Goal: Task Accomplishment & Management: Manage account settings

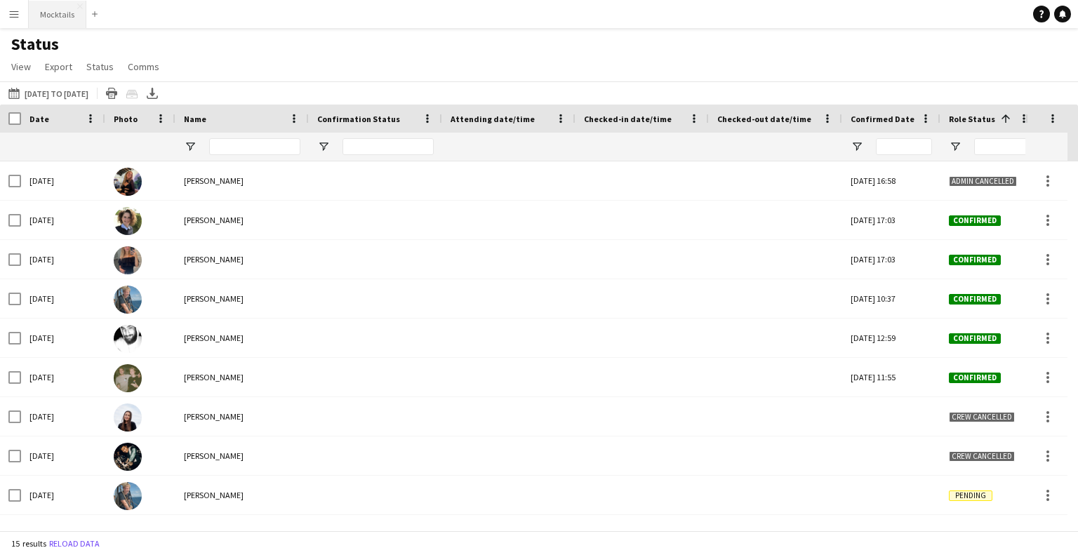
click at [41, 10] on button "Mocktails Close" at bounding box center [58, 14] width 58 height 27
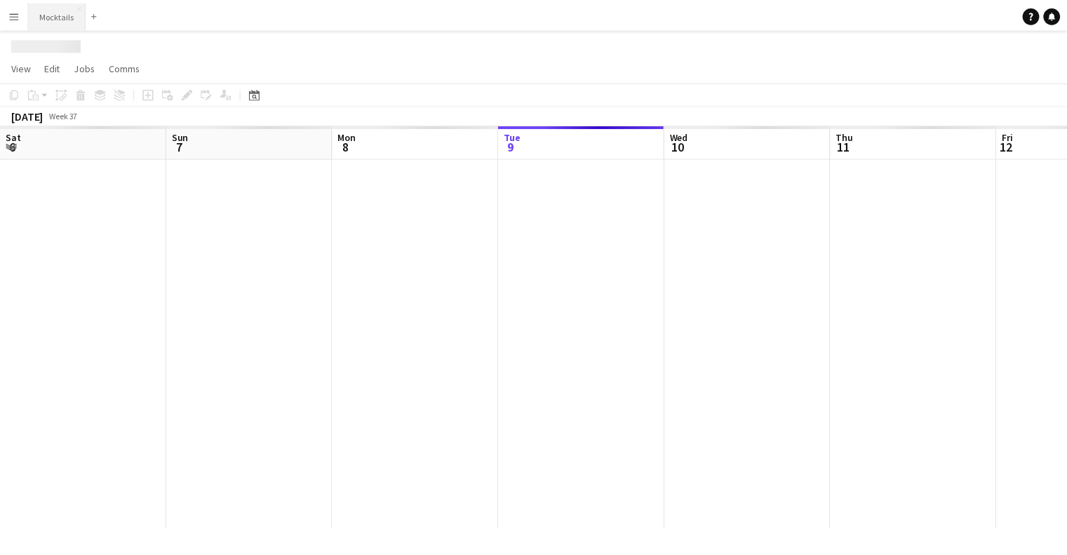
scroll to position [0, 335]
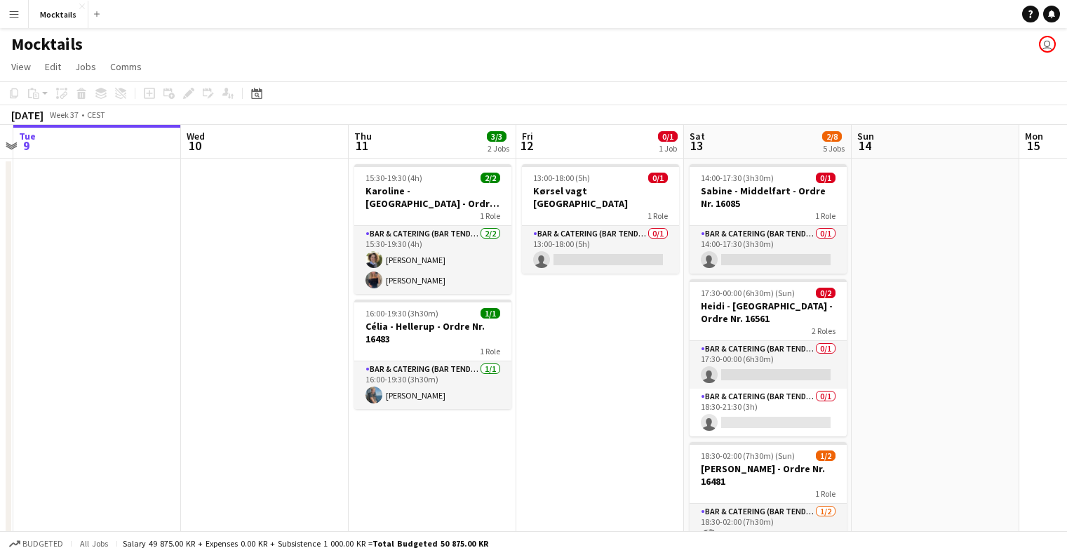
drag, startPoint x: 441, startPoint y: 317, endPoint x: 285, endPoint y: 313, distance: 156.5
click at [285, 313] on app-calendar-viewport "Sat 6 2/3 2 Jobs Sun 7 Mon 8 Tue 9 Wed 10 Thu 11 3/3 2 Jobs Fri 12 0/1 1 Job Sa…" at bounding box center [533, 523] width 1067 height 796
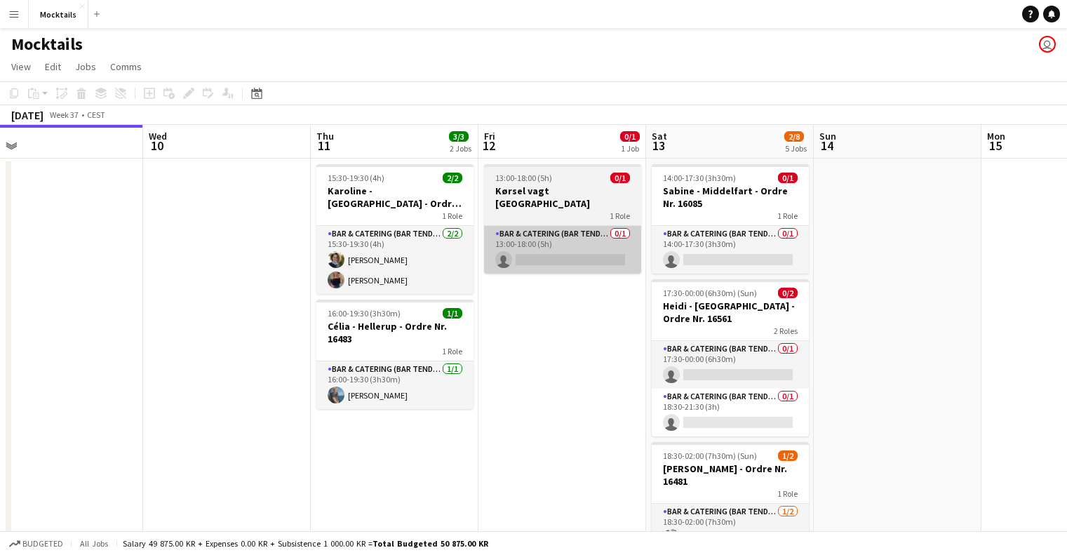
scroll to position [0, 526]
drag, startPoint x: 601, startPoint y: 295, endPoint x: 596, endPoint y: 244, distance: 50.8
click at [596, 245] on app-calendar-viewport "Sat 6 2/3 2 Jobs Sun 7 Mon 8 Tue 9 Wed 10 Thu 11 3/3 2 Jobs Fri 12 0/1 1 Job Sa…" at bounding box center [533, 523] width 1067 height 796
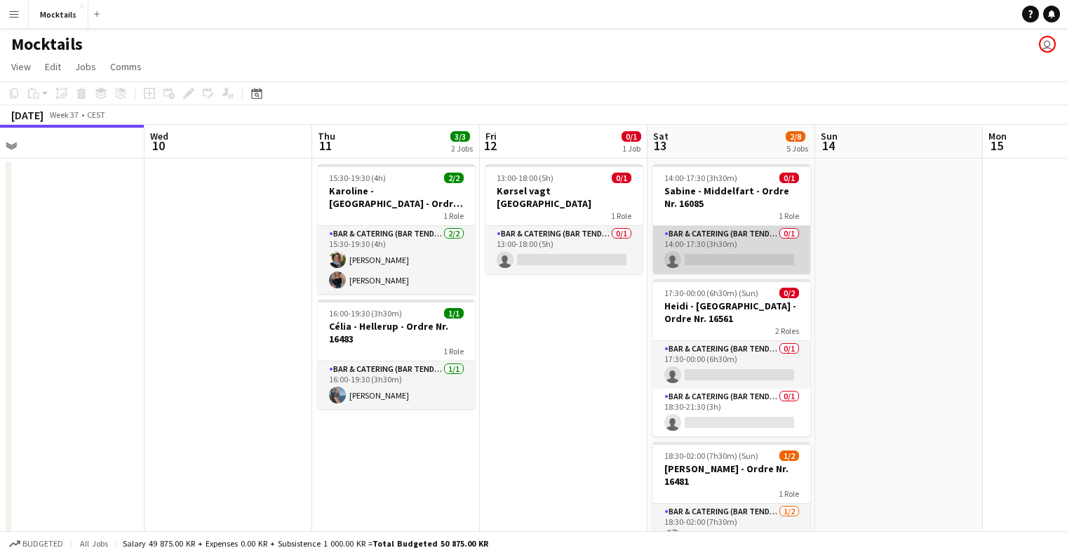
scroll to position [0, 0]
click at [744, 248] on app-card-role "Bar & Catering (Bar Tender) 0/1 14:00-17:30 (3h30m) single-neutral-actions" at bounding box center [731, 250] width 157 height 48
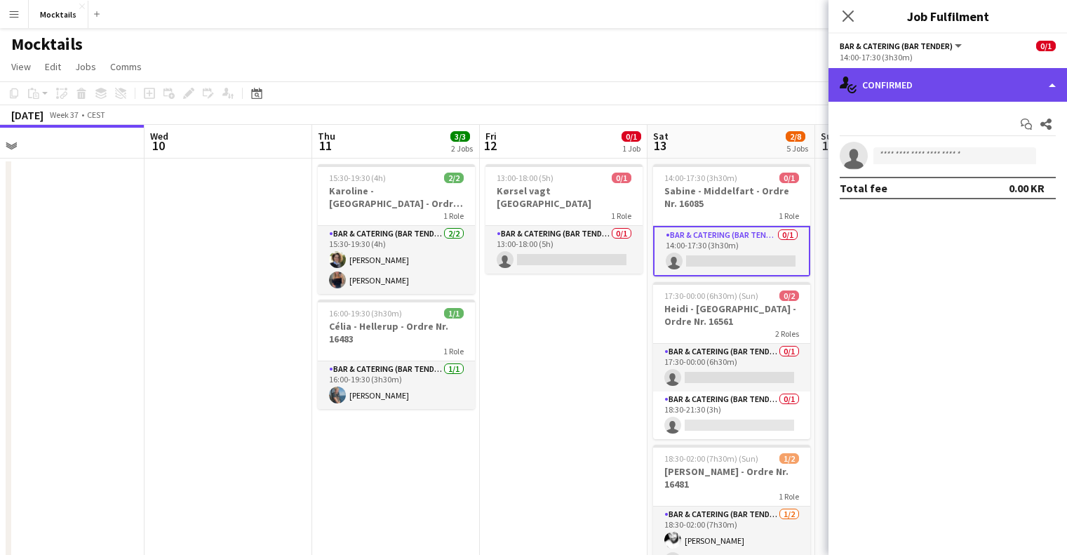
click at [879, 74] on div "single-neutral-actions-check-2 Confirmed" at bounding box center [948, 85] width 239 height 34
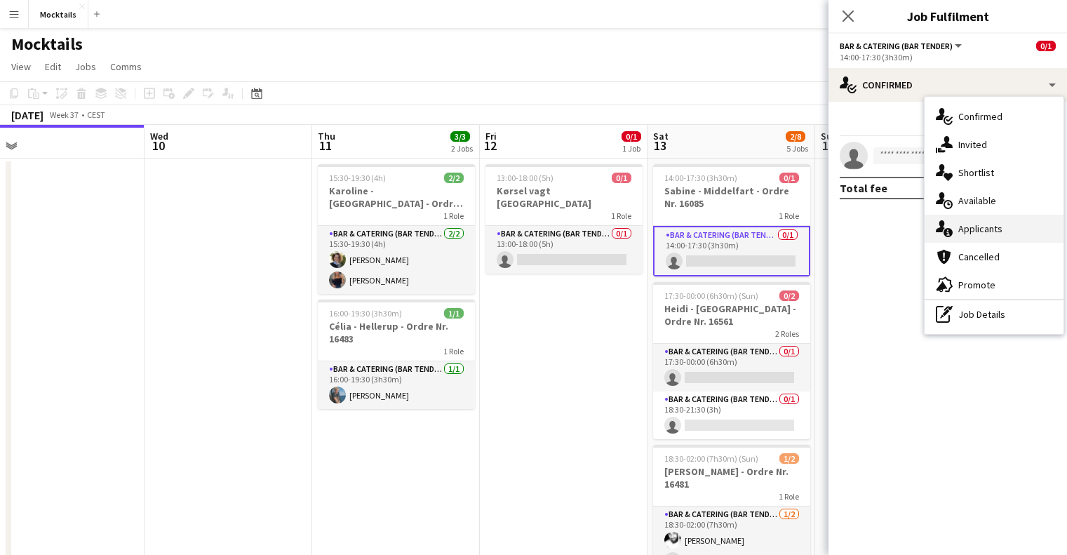
click at [987, 239] on div "single-neutral-actions-information Applicants" at bounding box center [994, 229] width 139 height 28
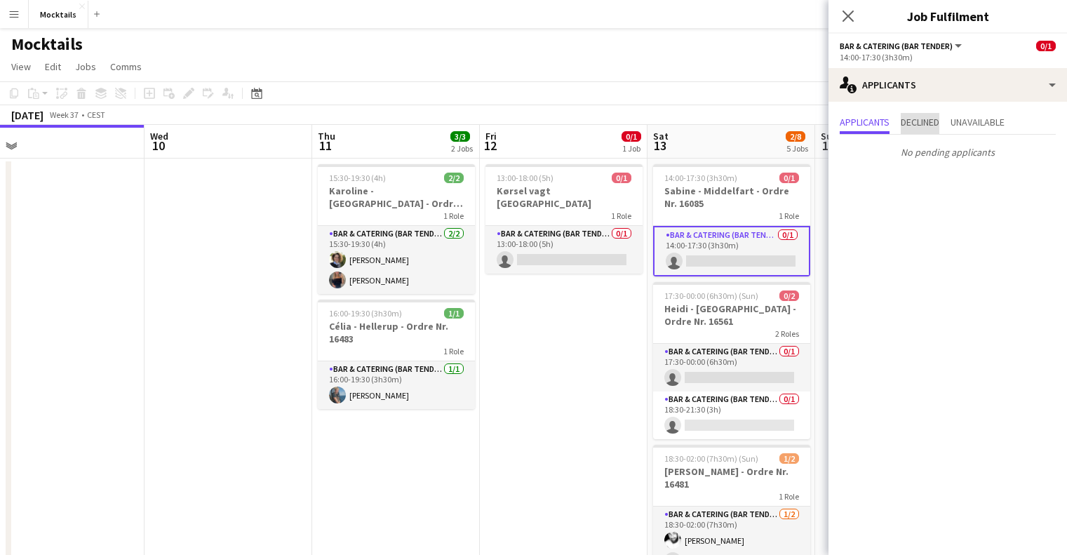
click at [922, 117] on span "Declined" at bounding box center [920, 122] width 39 height 10
click at [975, 123] on span "Unavailable" at bounding box center [978, 122] width 54 height 10
click at [840, 18] on app-icon "Close pop-in" at bounding box center [848, 16] width 20 height 20
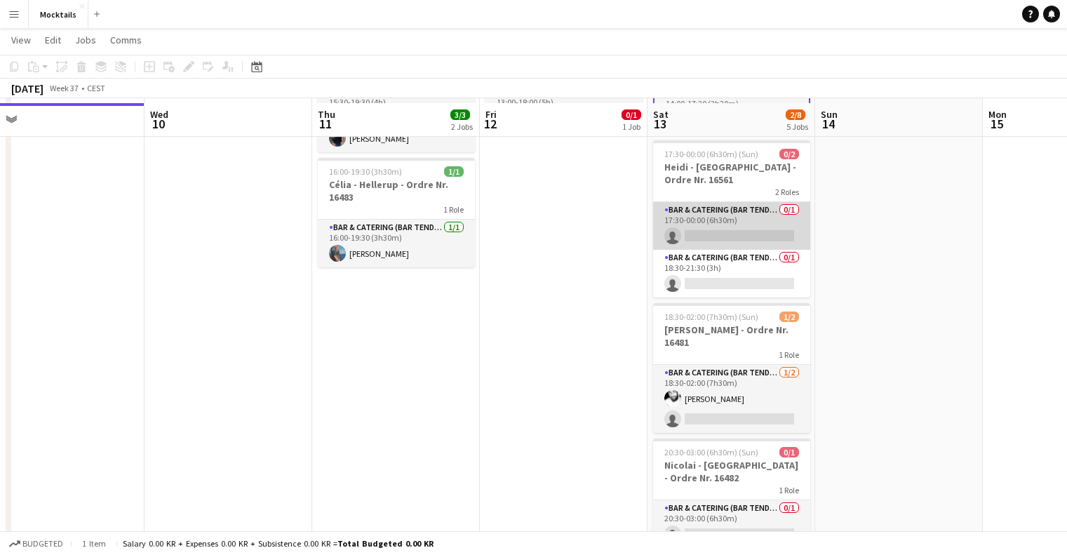
scroll to position [140, 0]
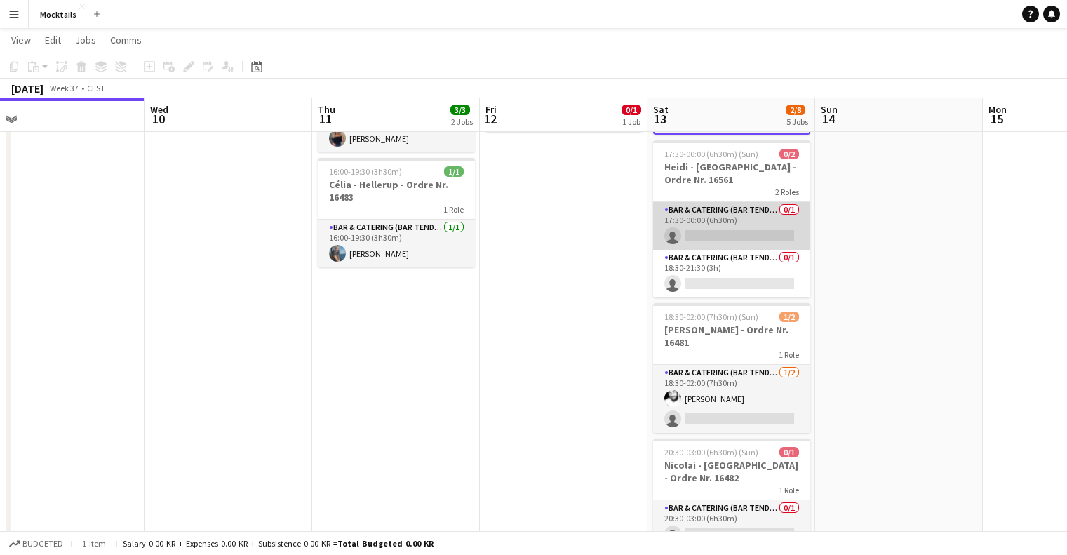
click at [766, 227] on app-card-role "Bar & Catering (Bar Tender) 0/1 17:30-00:00 (6h30m) single-neutral-actions" at bounding box center [731, 226] width 157 height 48
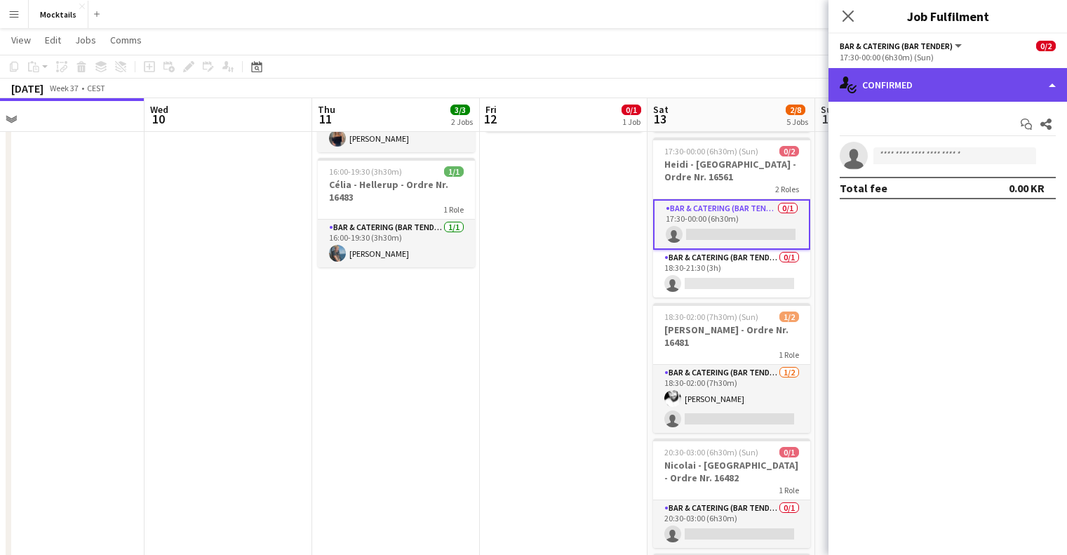
click at [877, 83] on div "single-neutral-actions-check-2 Confirmed" at bounding box center [948, 85] width 239 height 34
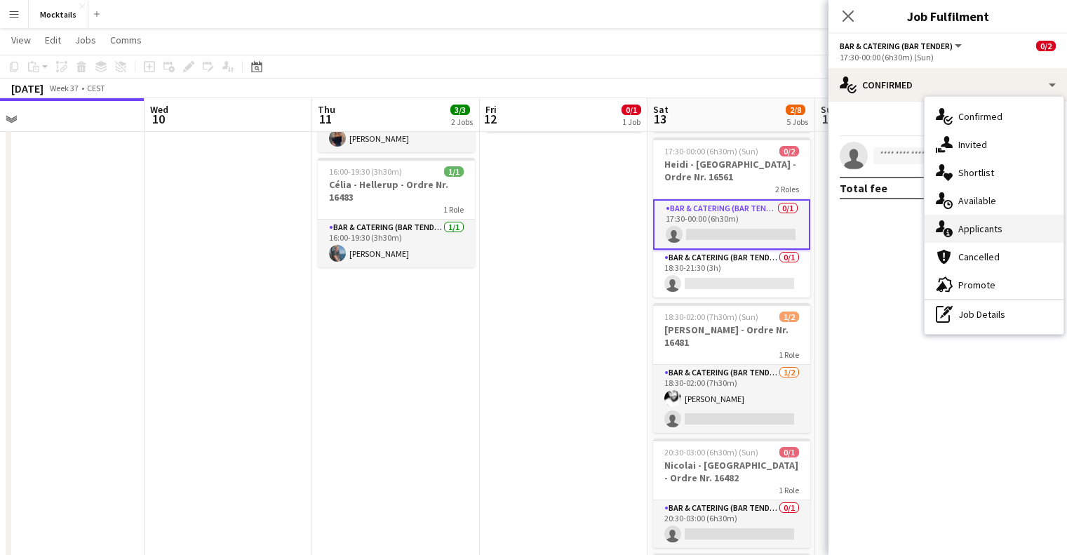
click at [989, 223] on span "Applicants" at bounding box center [980, 228] width 44 height 13
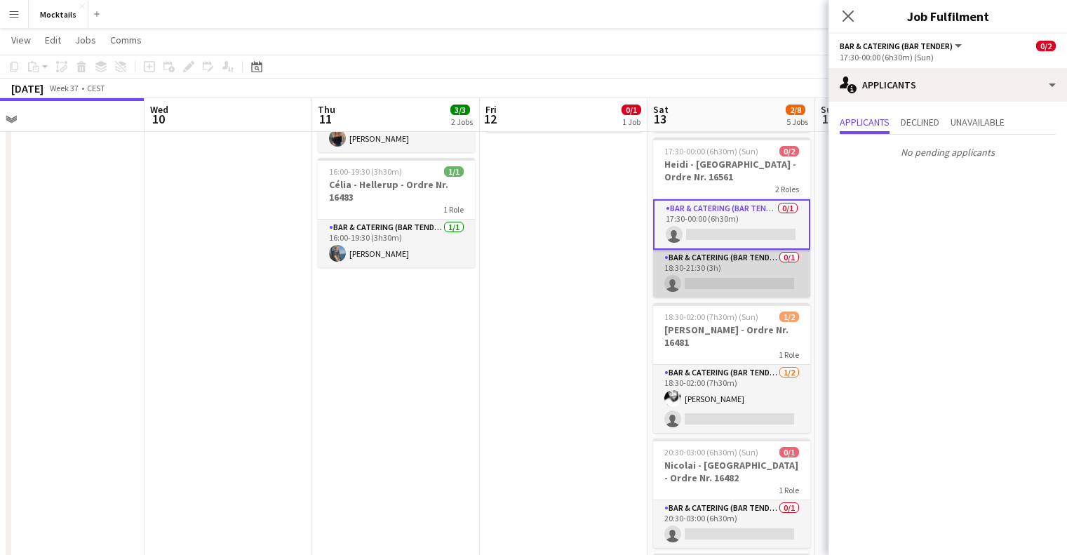
click at [751, 271] on app-card-role "Bar & Catering (Bar Tender) 0/1 18:30-21:30 (3h) single-neutral-actions" at bounding box center [731, 274] width 157 height 48
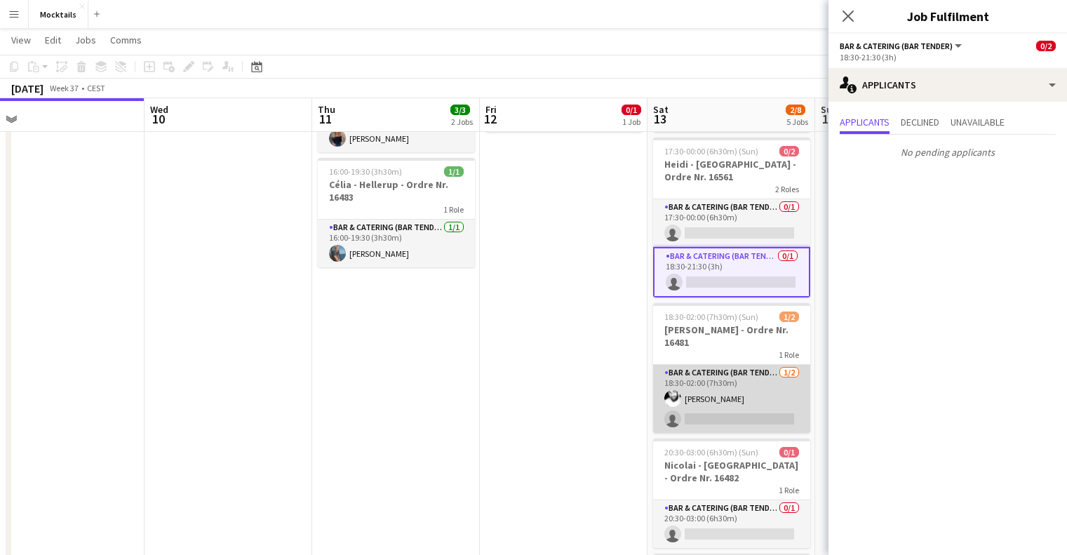
click at [733, 392] on app-card-role "Bar & Catering (Bar Tender) [DATE] 18:30-02:00 (7h30m) [PERSON_NAME] single-neu…" at bounding box center [731, 399] width 157 height 68
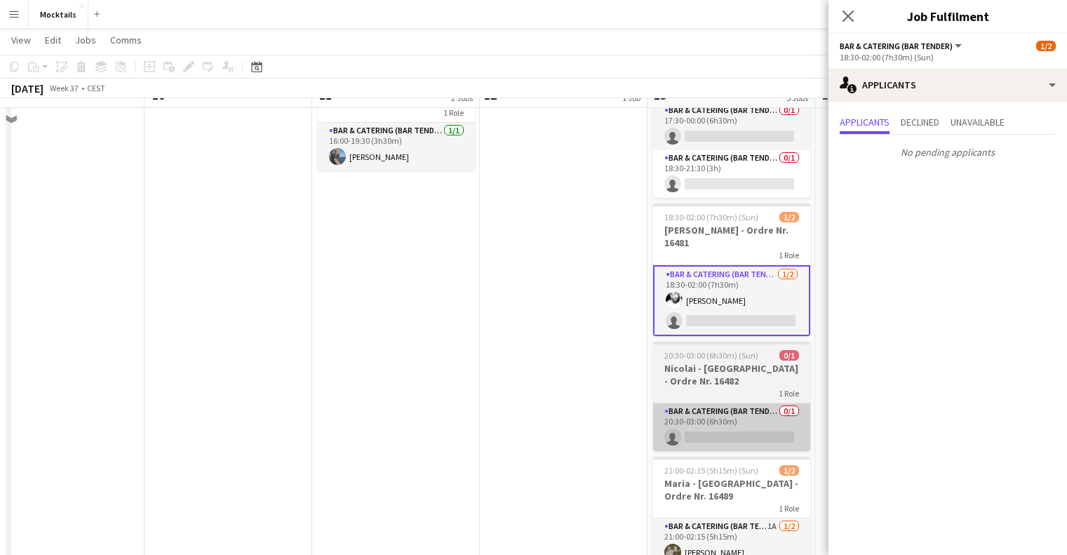
scroll to position [281, 0]
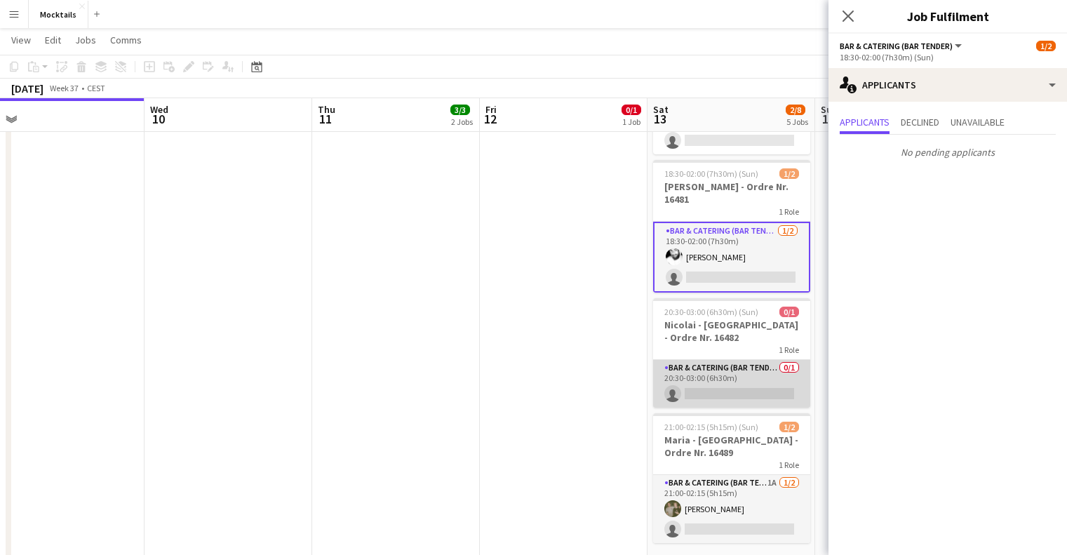
click at [726, 373] on app-card-role "Bar & Catering (Bar Tender) 0/1 20:30-03:00 (6h30m) single-neutral-actions" at bounding box center [731, 384] width 157 height 48
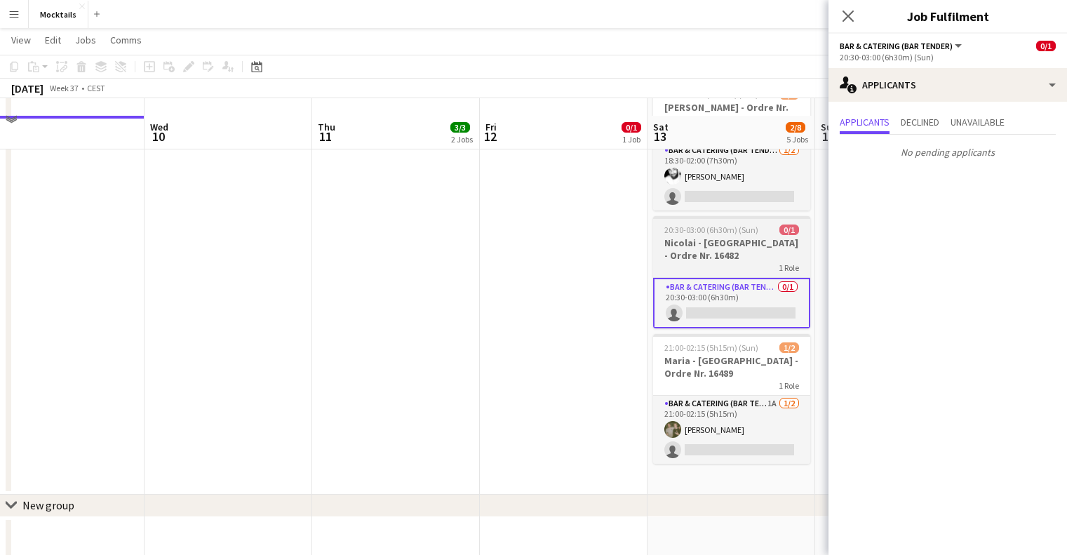
scroll to position [387, 0]
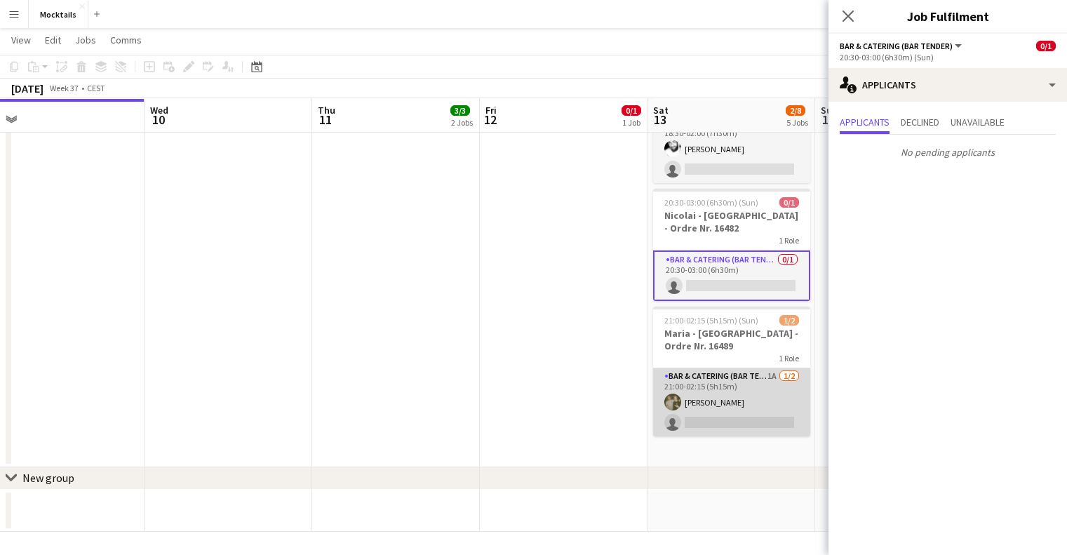
click at [730, 390] on app-card-role "Bar & Catering (Bar Tender) 1A [DATE] 21:00-02:15 (5h15m) [PERSON_NAME] single-…" at bounding box center [731, 402] width 157 height 68
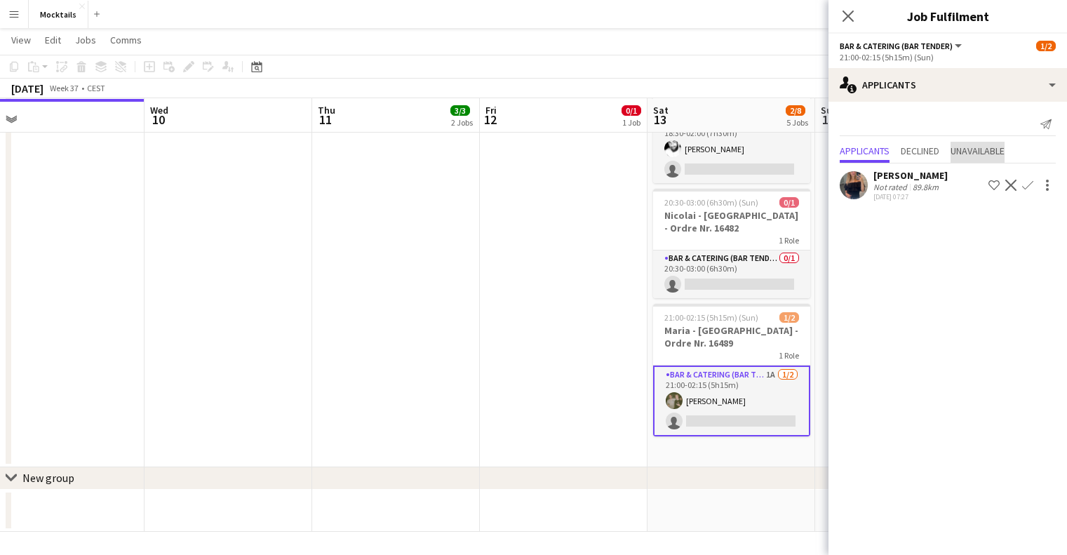
click at [963, 147] on span "Unavailable" at bounding box center [978, 151] width 54 height 10
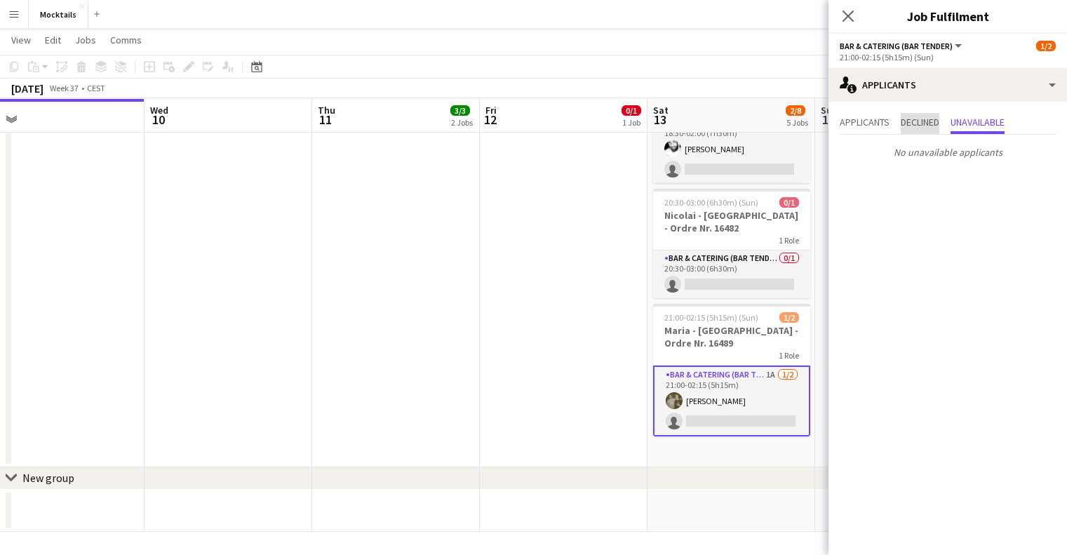
click at [930, 123] on span "Declined" at bounding box center [920, 122] width 39 height 10
click at [980, 117] on span "Unavailable" at bounding box center [978, 122] width 54 height 10
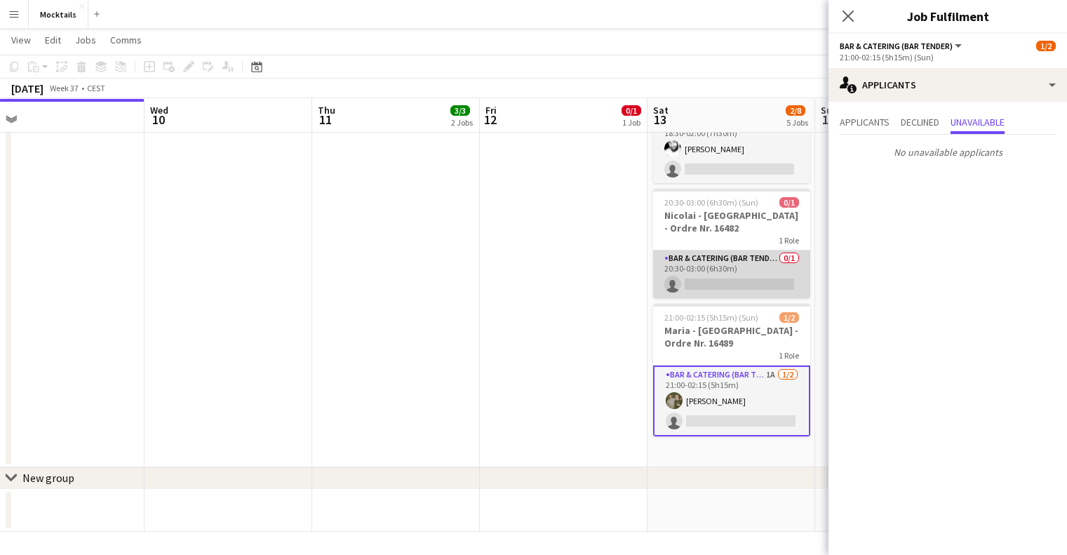
click at [756, 265] on app-card-role "Bar & Catering (Bar Tender) 0/1 20:30-03:00 (6h30m) single-neutral-actions" at bounding box center [731, 274] width 157 height 48
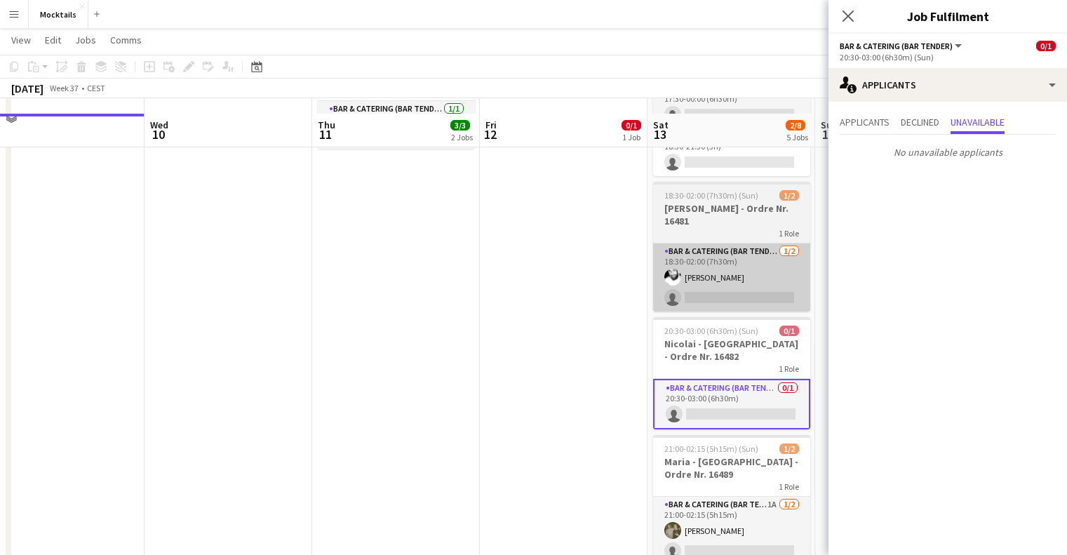
scroll to position [247, 0]
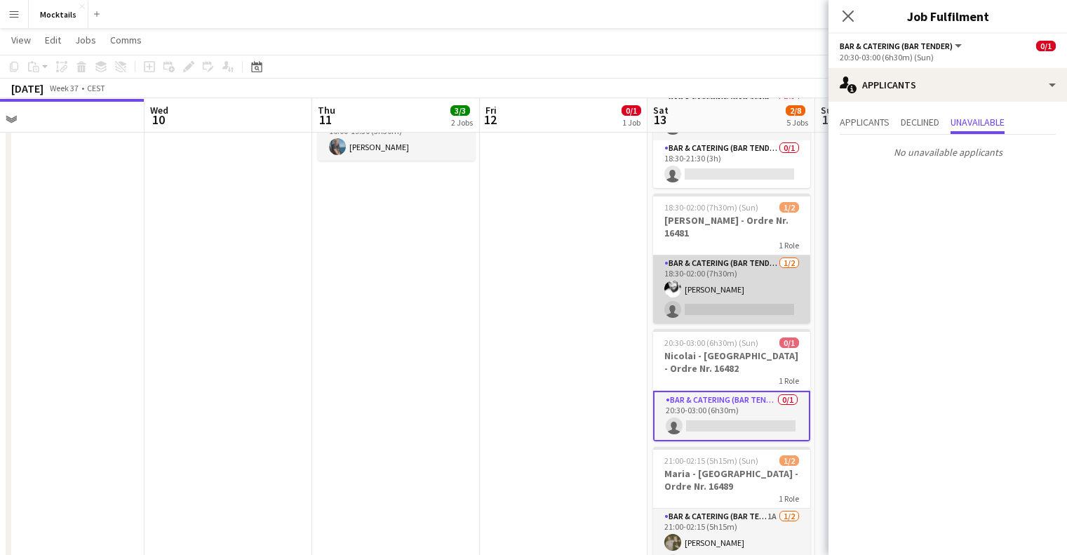
click at [760, 268] on app-card-role "Bar & Catering (Bar Tender) [DATE] 18:30-02:00 (7h30m) [PERSON_NAME] single-neu…" at bounding box center [731, 289] width 157 height 68
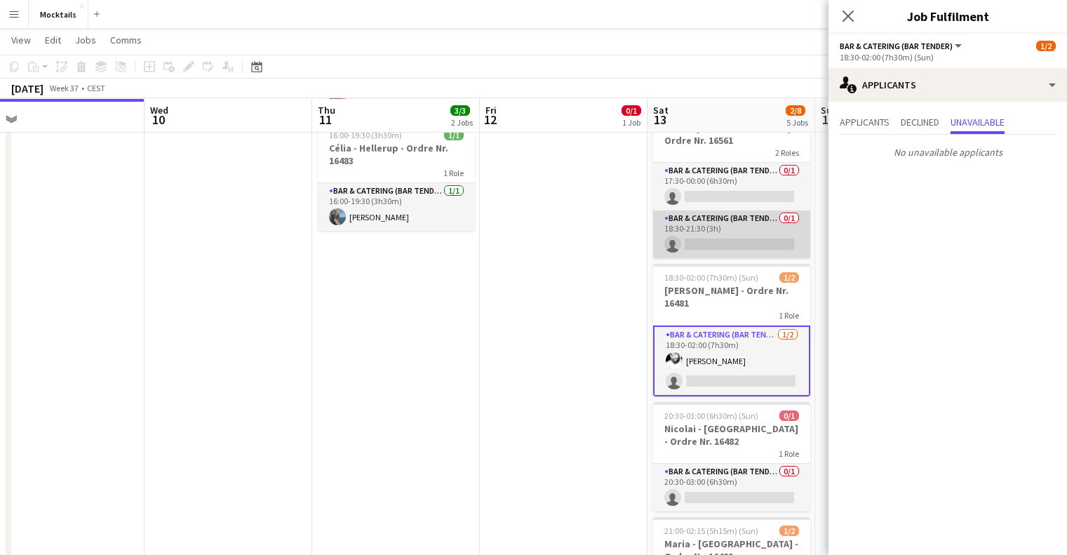
click at [761, 253] on app-card-role "Bar & Catering (Bar Tender) 0/1 18:30-21:30 (3h) single-neutral-actions" at bounding box center [731, 234] width 157 height 48
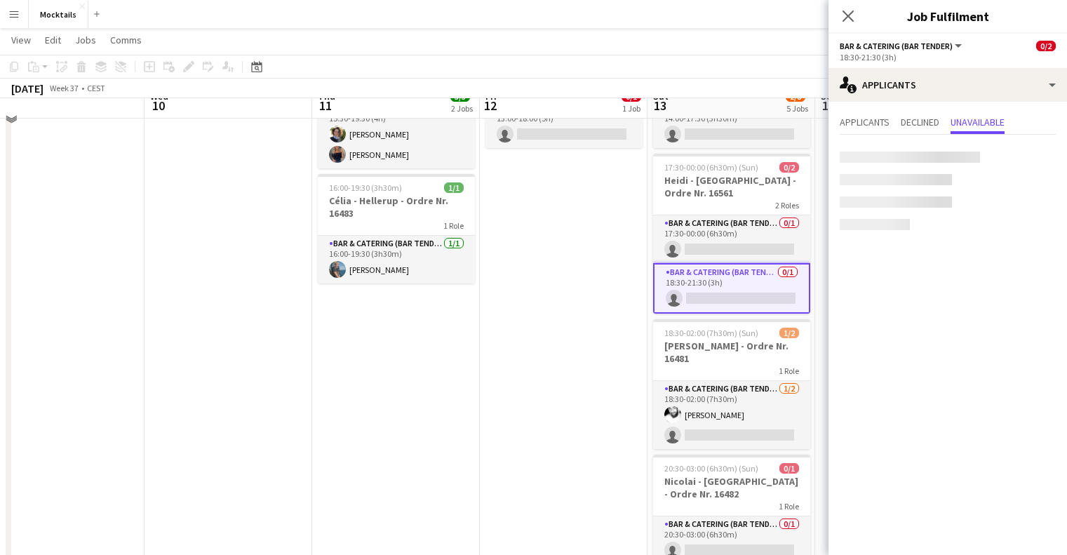
scroll to position [36, 0]
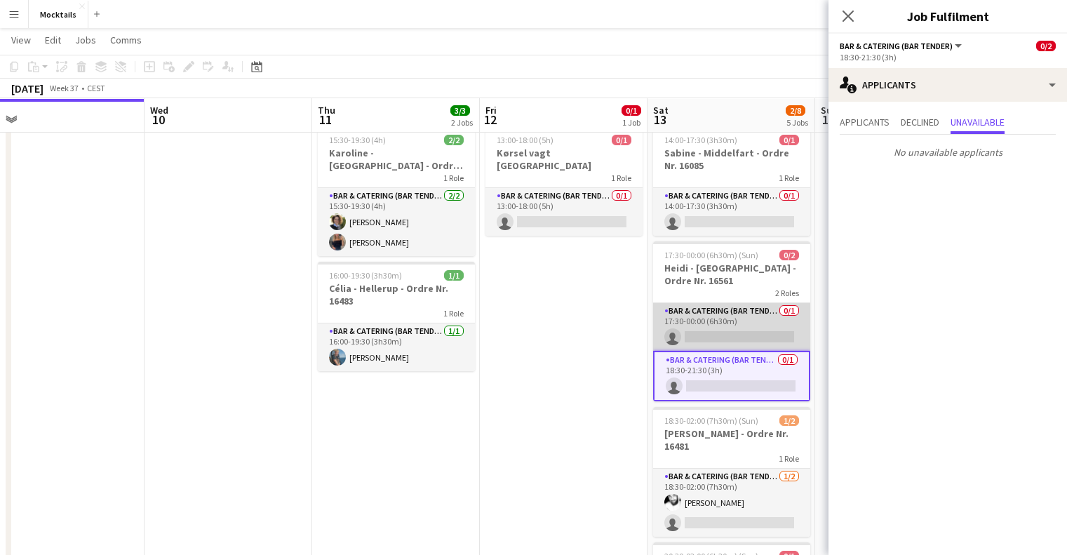
click at [770, 314] on app-card-role "Bar & Catering (Bar Tender) 0/1 17:30-00:00 (6h30m) single-neutral-actions" at bounding box center [731, 327] width 157 height 48
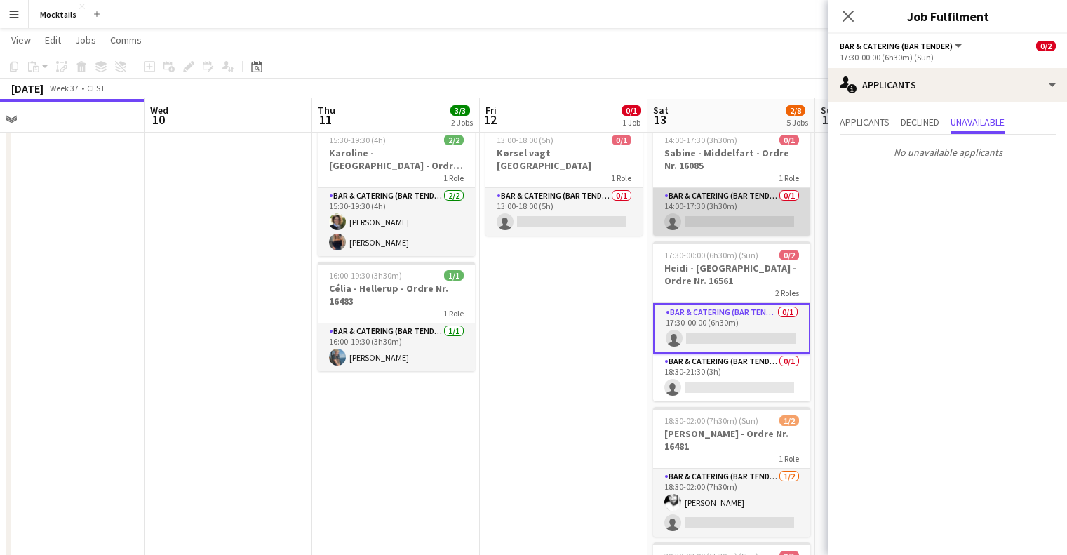
click at [761, 215] on app-card-role "Bar & Catering (Bar Tender) 0/1 14:00-17:30 (3h30m) single-neutral-actions" at bounding box center [731, 212] width 157 height 48
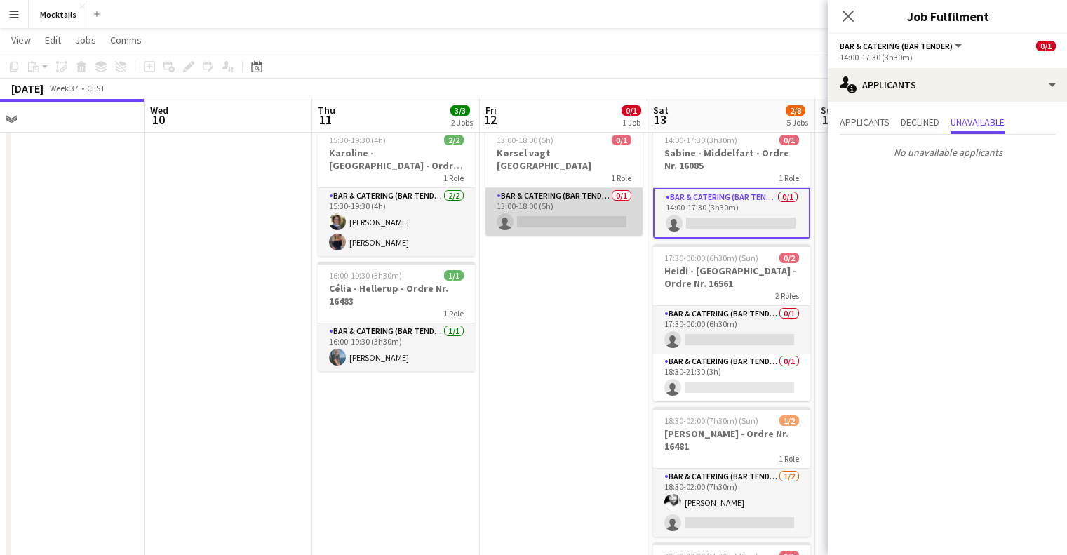
click at [573, 216] on app-card-role "Bar & Catering (Bar Tender) 0/1 13:00-18:00 (5h) single-neutral-actions" at bounding box center [564, 212] width 157 height 48
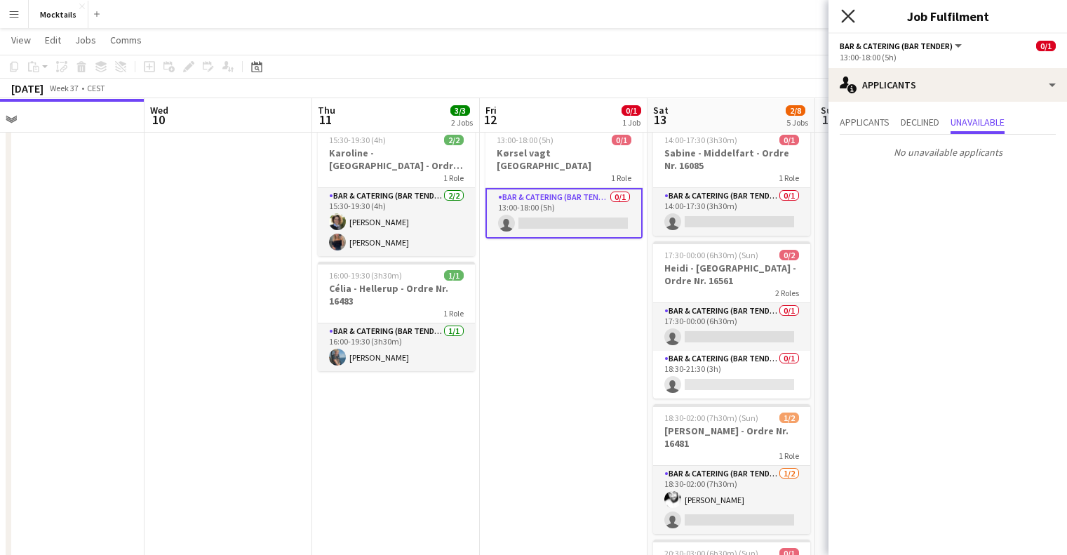
click at [850, 19] on icon "Close pop-in" at bounding box center [847, 15] width 13 height 13
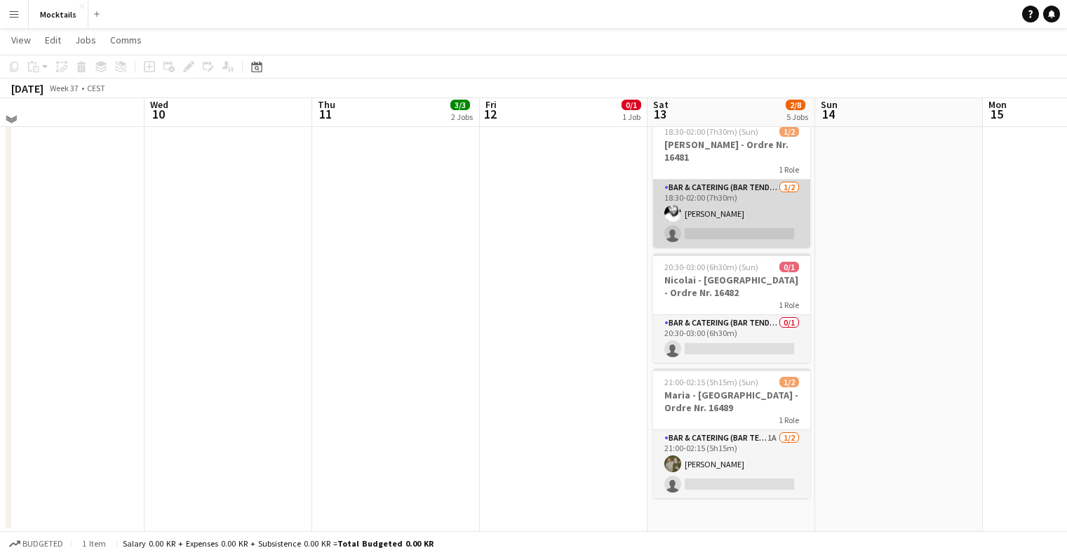
scroll to position [387, 0]
